Goal: Task Accomplishment & Management: Use online tool/utility

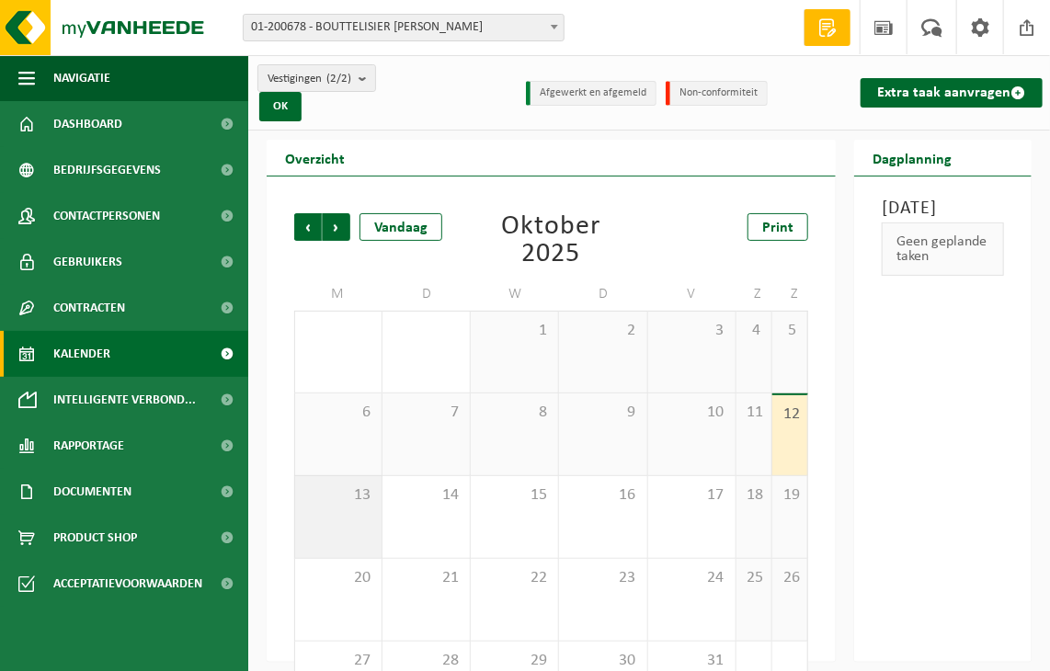
click at [346, 506] on div "13" at bounding box center [338, 517] width 86 height 82
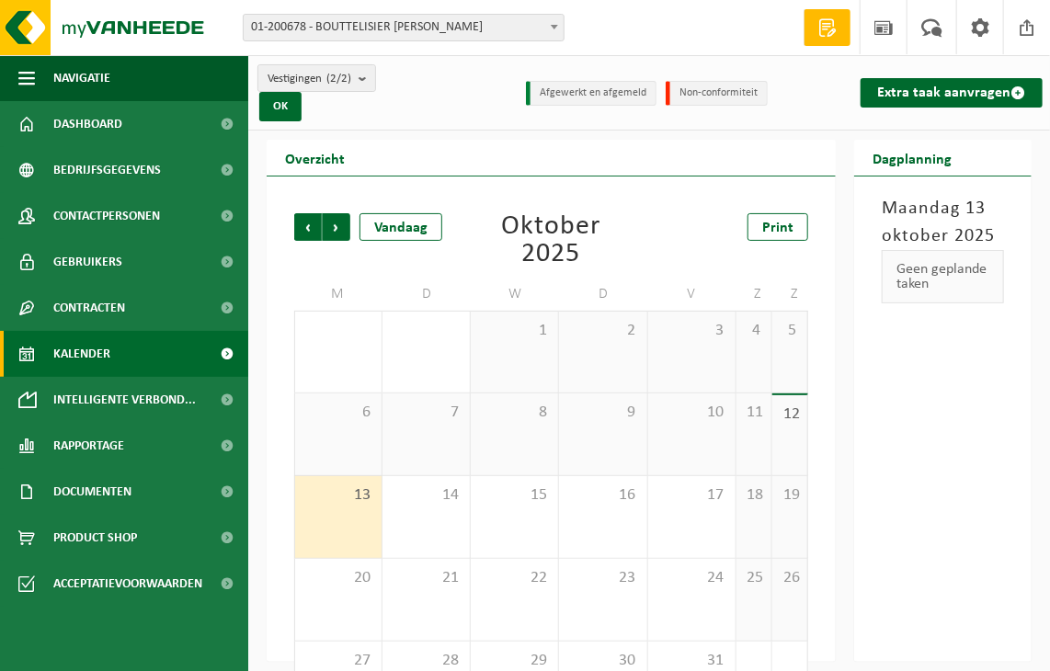
click at [474, 28] on span "01-200678 - BOUTTELISIER [PERSON_NAME]" at bounding box center [404, 28] width 320 height 26
click at [890, 90] on link "Extra taak aanvragen" at bounding box center [951, 92] width 182 height 29
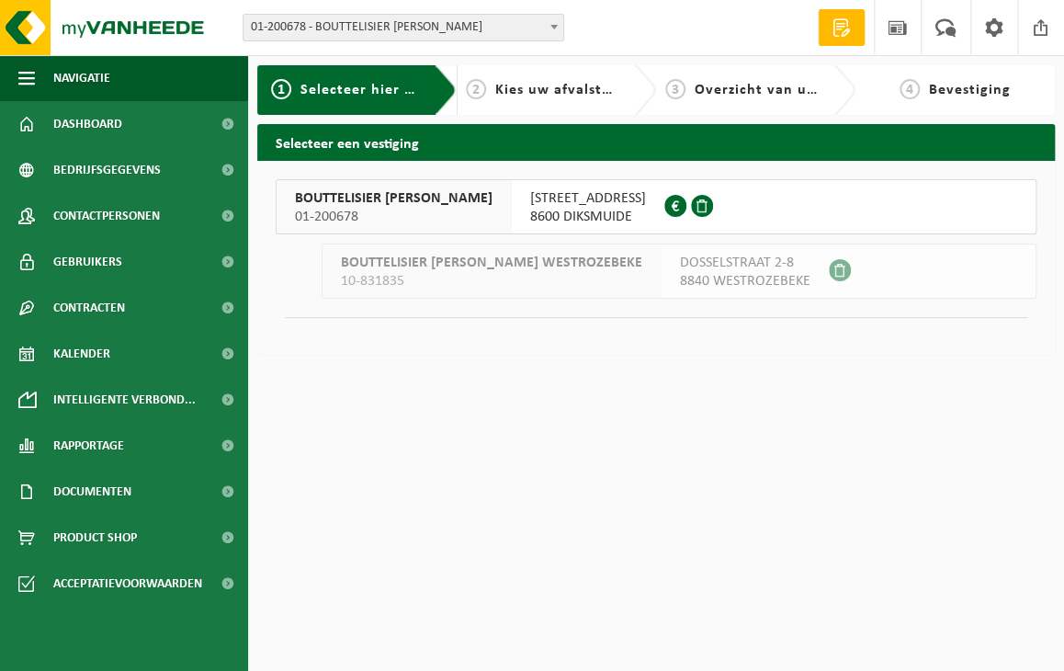
click at [393, 200] on span "BOUTTELISIER HENK" at bounding box center [394, 198] width 198 height 18
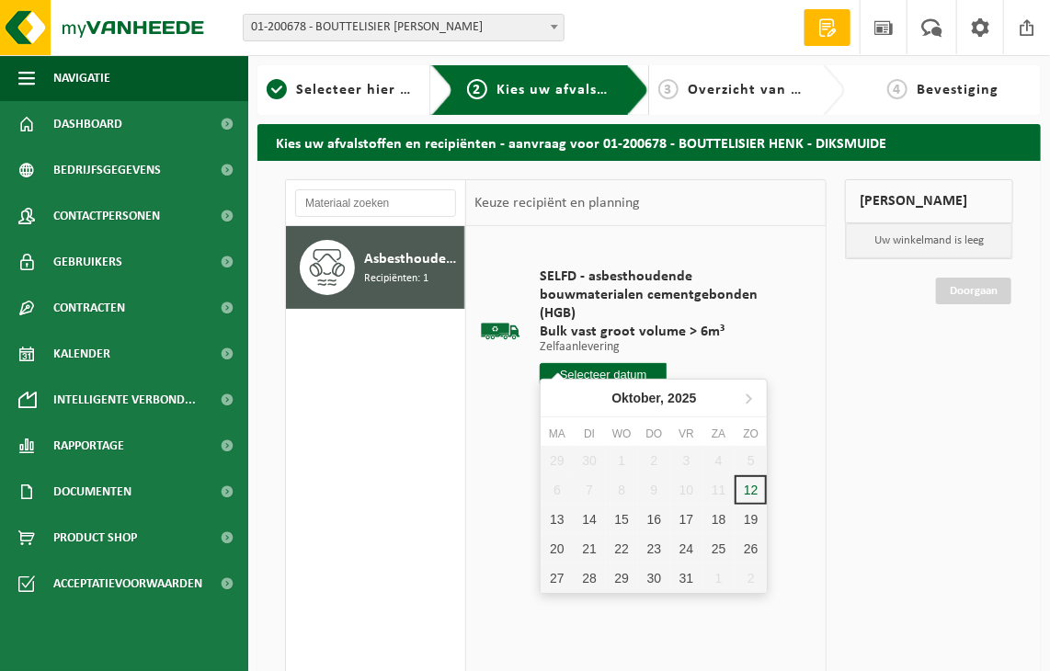
click at [585, 363] on input "text" at bounding box center [603, 374] width 127 height 23
click at [557, 518] on div "13" at bounding box center [556, 519] width 32 height 29
type input "Van 2025-10-13"
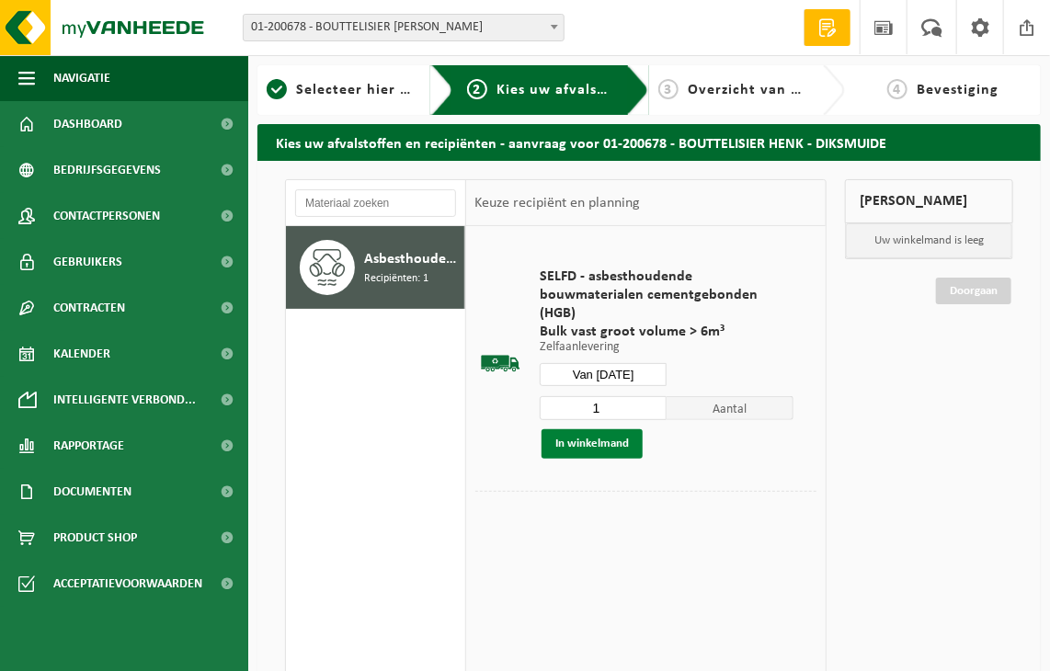
click at [615, 429] on button "In winkelmand" at bounding box center [591, 443] width 101 height 29
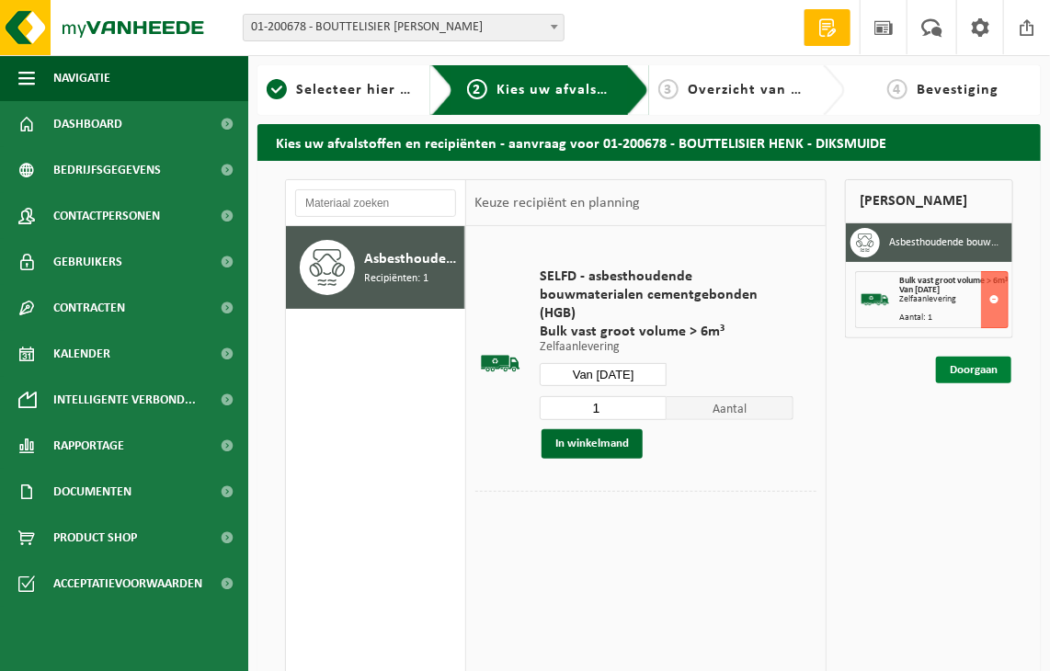
click at [974, 369] on link "Doorgaan" at bounding box center [973, 370] width 75 height 27
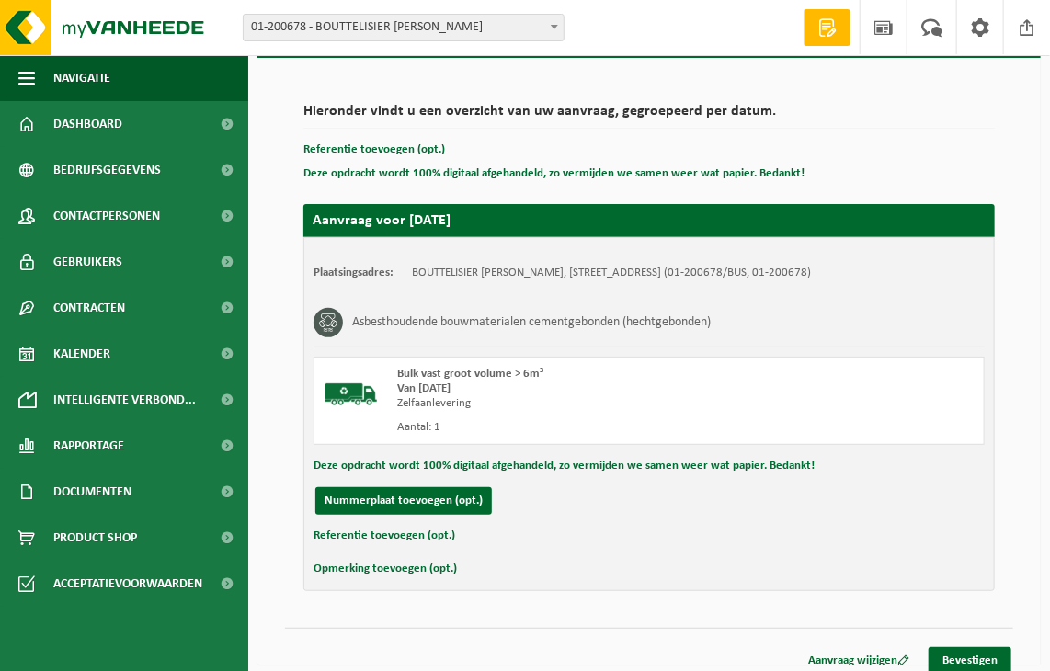
scroll to position [114, 0]
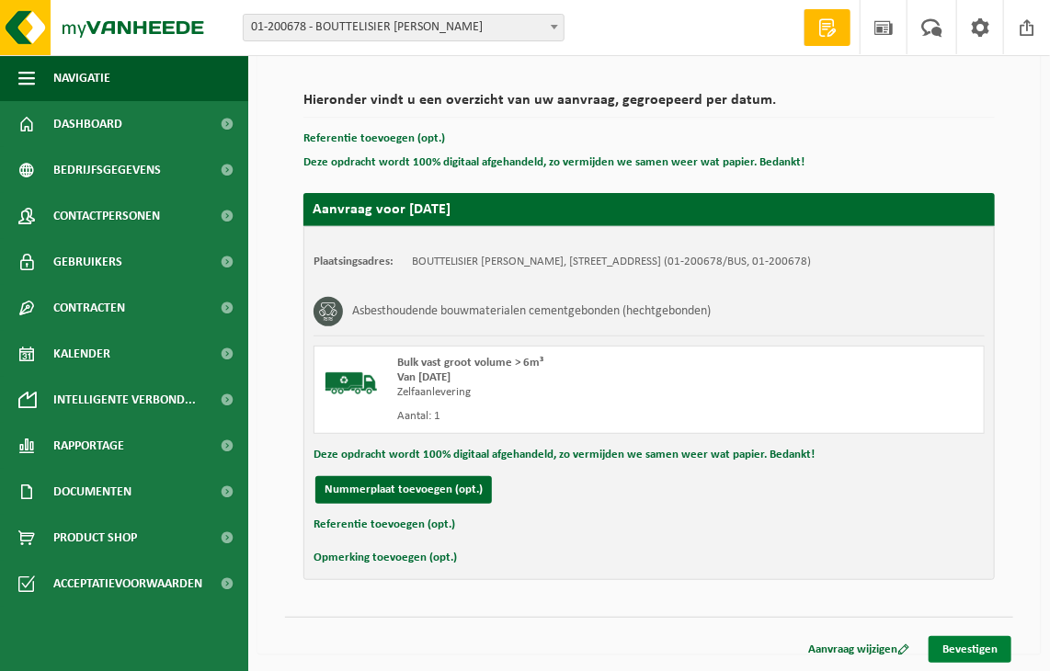
click at [976, 646] on link "Bevestigen" at bounding box center [969, 649] width 83 height 27
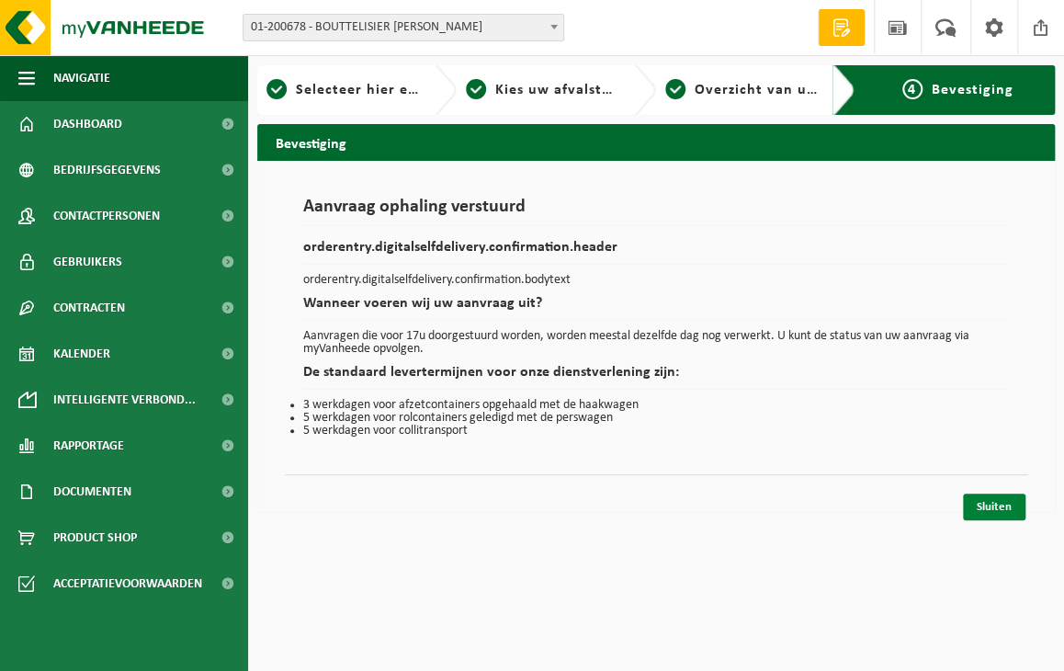
click at [989, 508] on link "Sluiten" at bounding box center [994, 507] width 63 height 27
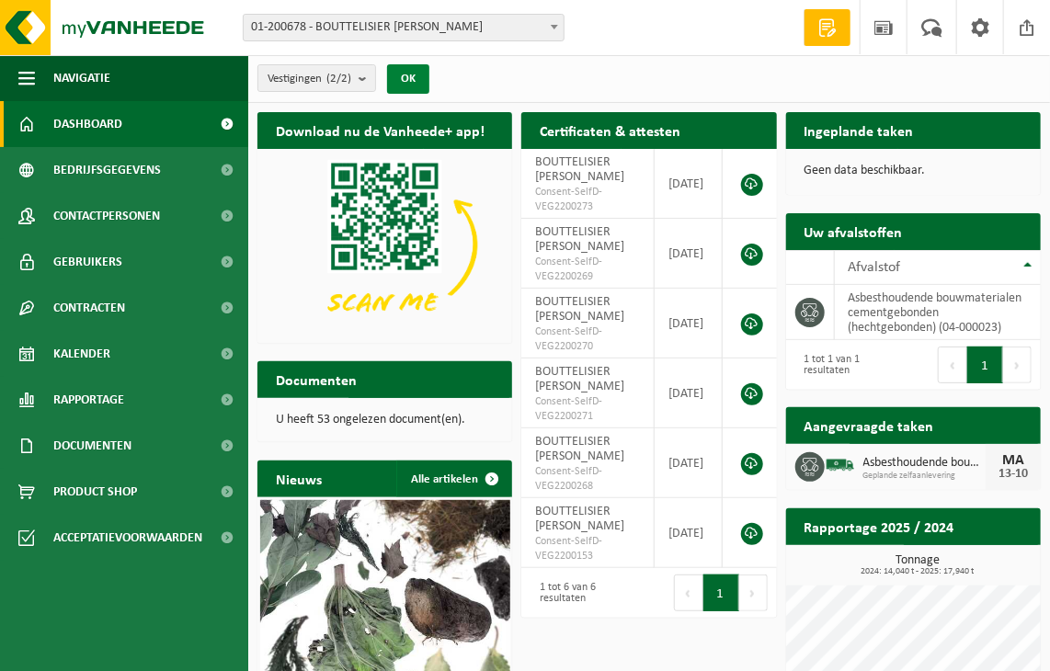
click at [408, 75] on button "OK" at bounding box center [408, 78] width 42 height 29
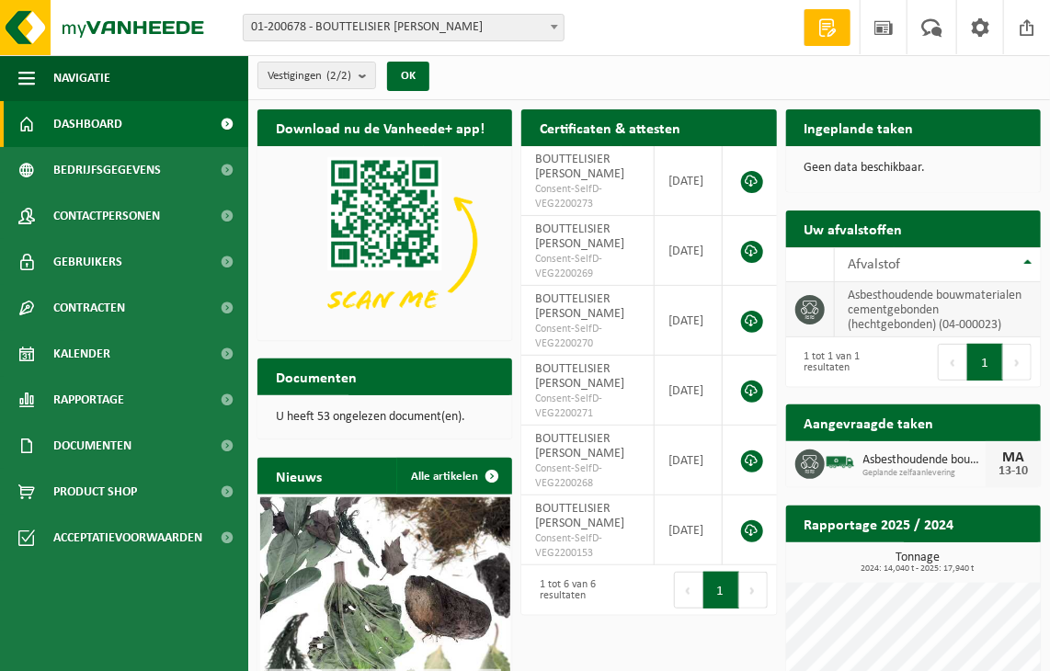
scroll to position [4, 0]
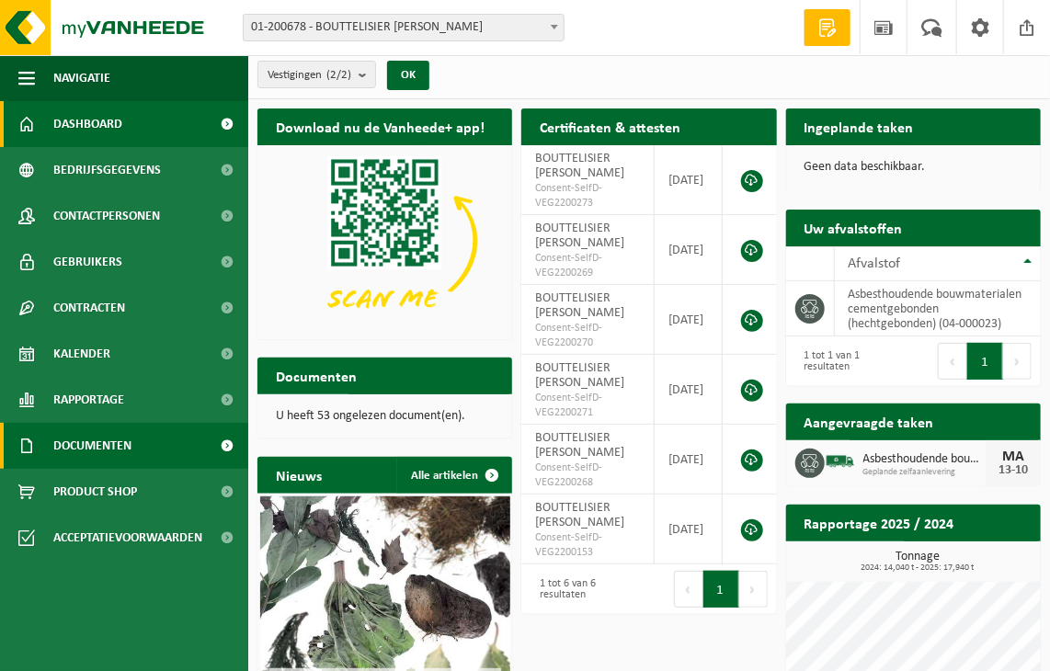
click at [132, 448] on link "Documenten" at bounding box center [124, 446] width 248 height 46
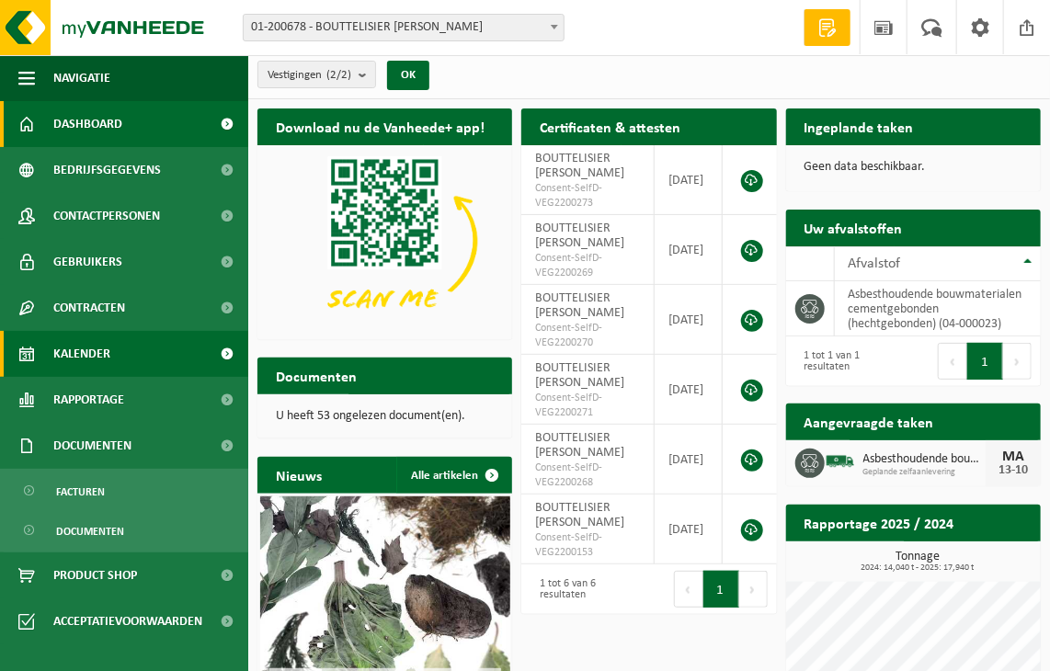
click at [103, 359] on span "Kalender" at bounding box center [81, 354] width 57 height 46
